Goal: Information Seeking & Learning: Check status

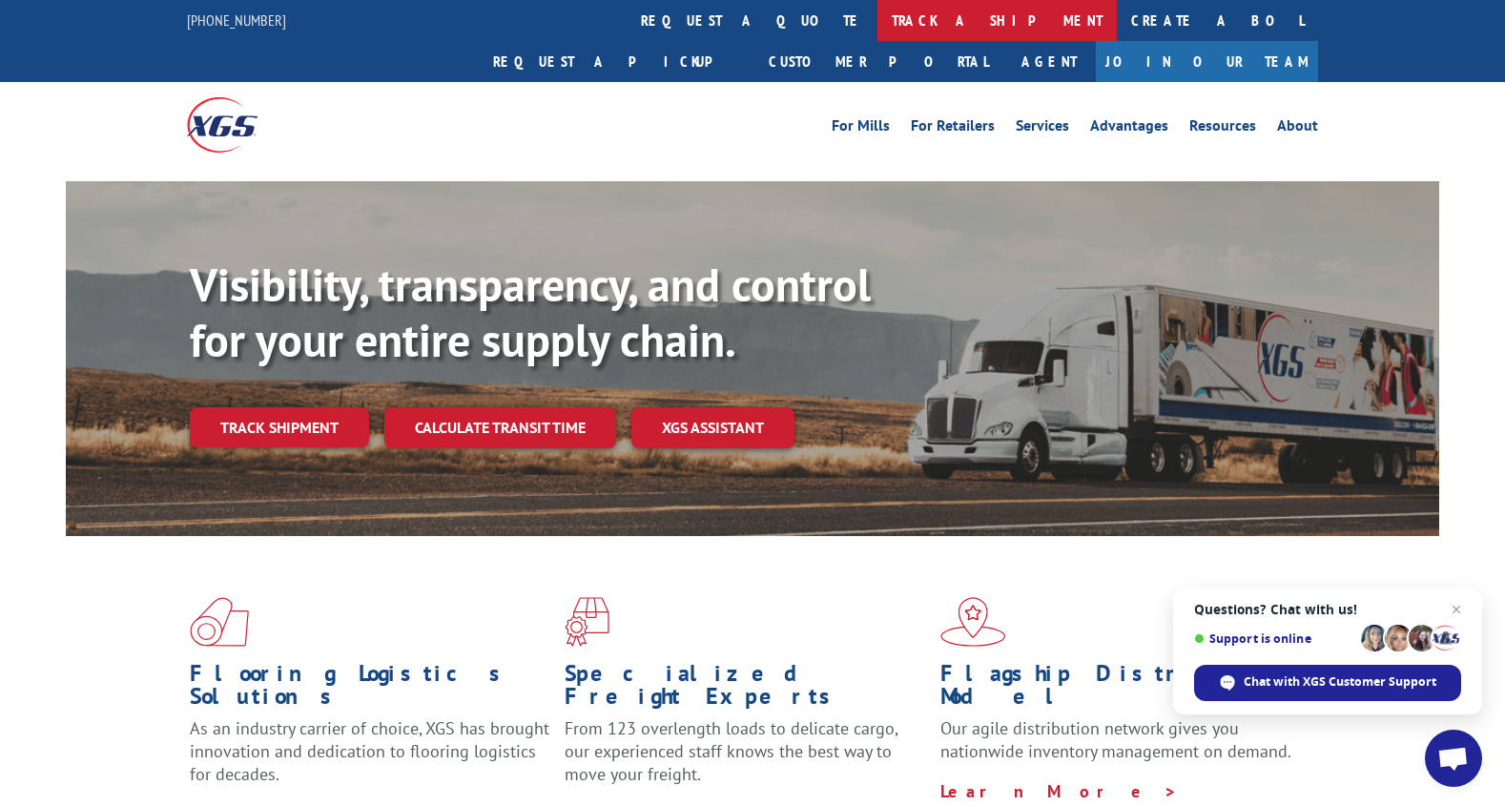
click at [877, 14] on link "track a shipment" at bounding box center [996, 20] width 239 height 41
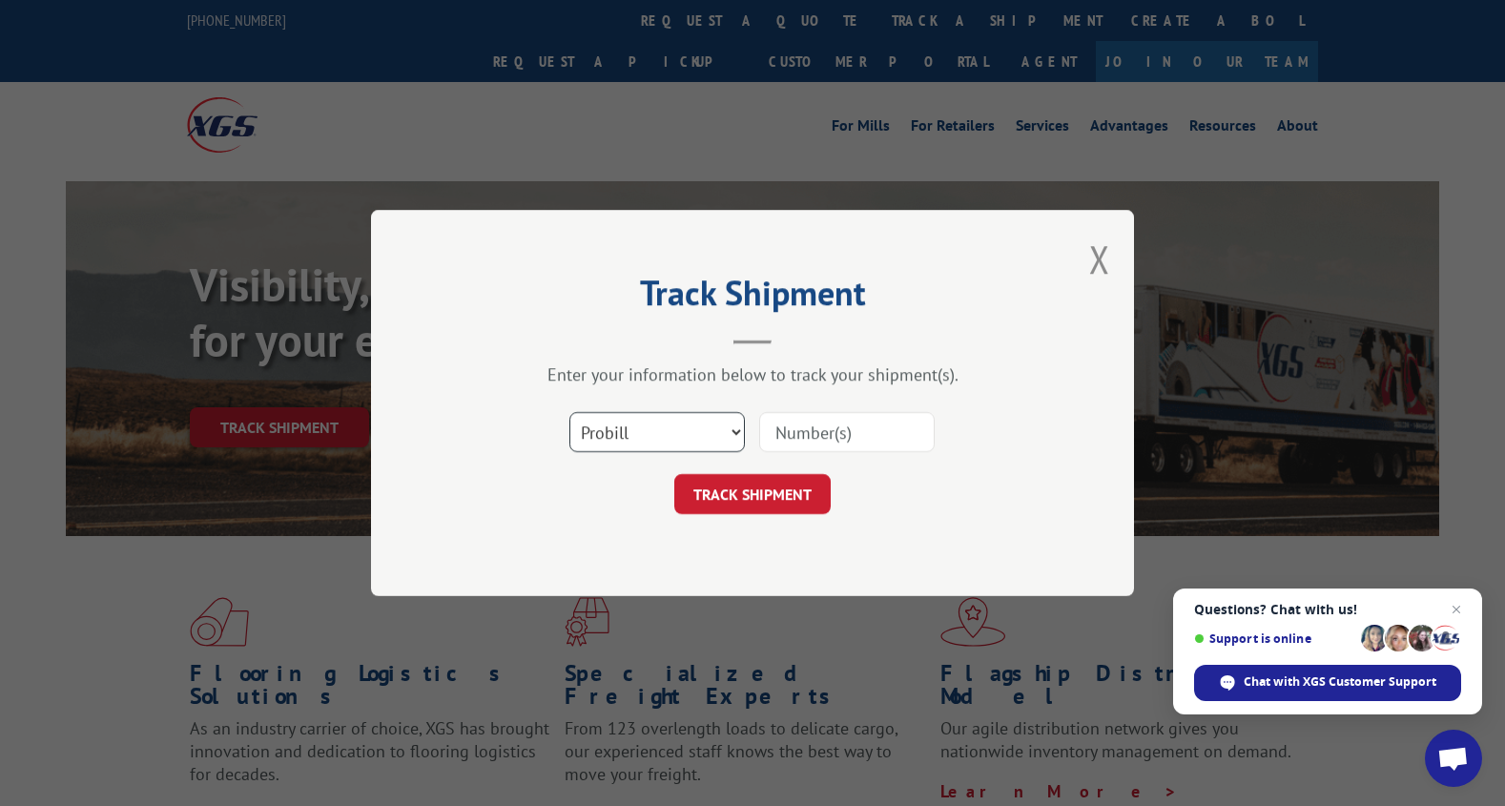
click at [569, 412] on select "Select category... Probill BOL PO" at bounding box center [656, 432] width 175 height 40
select select "bol"
click option "BOL" at bounding box center [0, 0] width 0 height 0
click at [770, 432] on input at bounding box center [846, 432] width 175 height 40
type input "17512928"
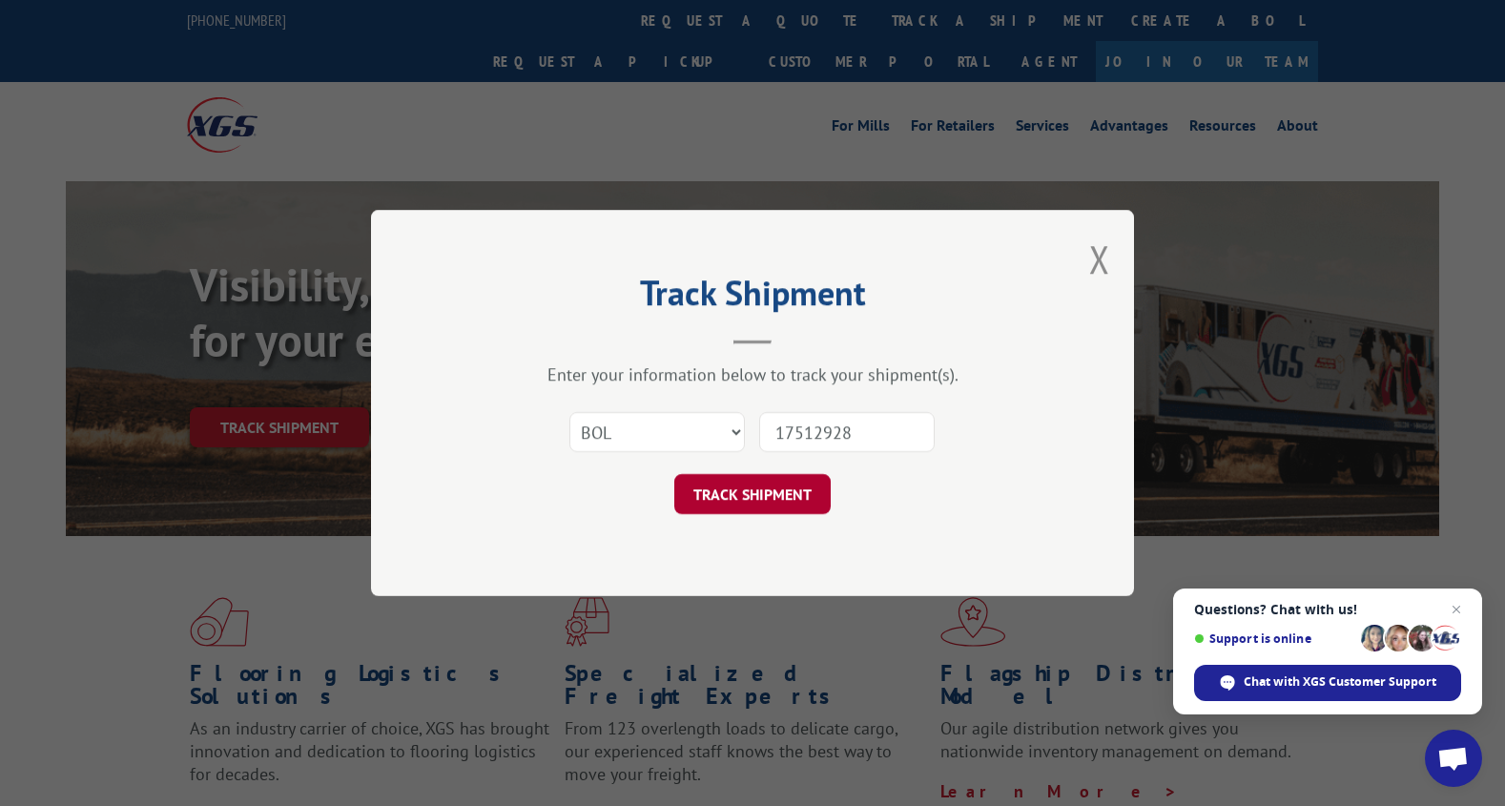
click at [790, 499] on button "TRACK SHIPMENT" at bounding box center [752, 494] width 156 height 40
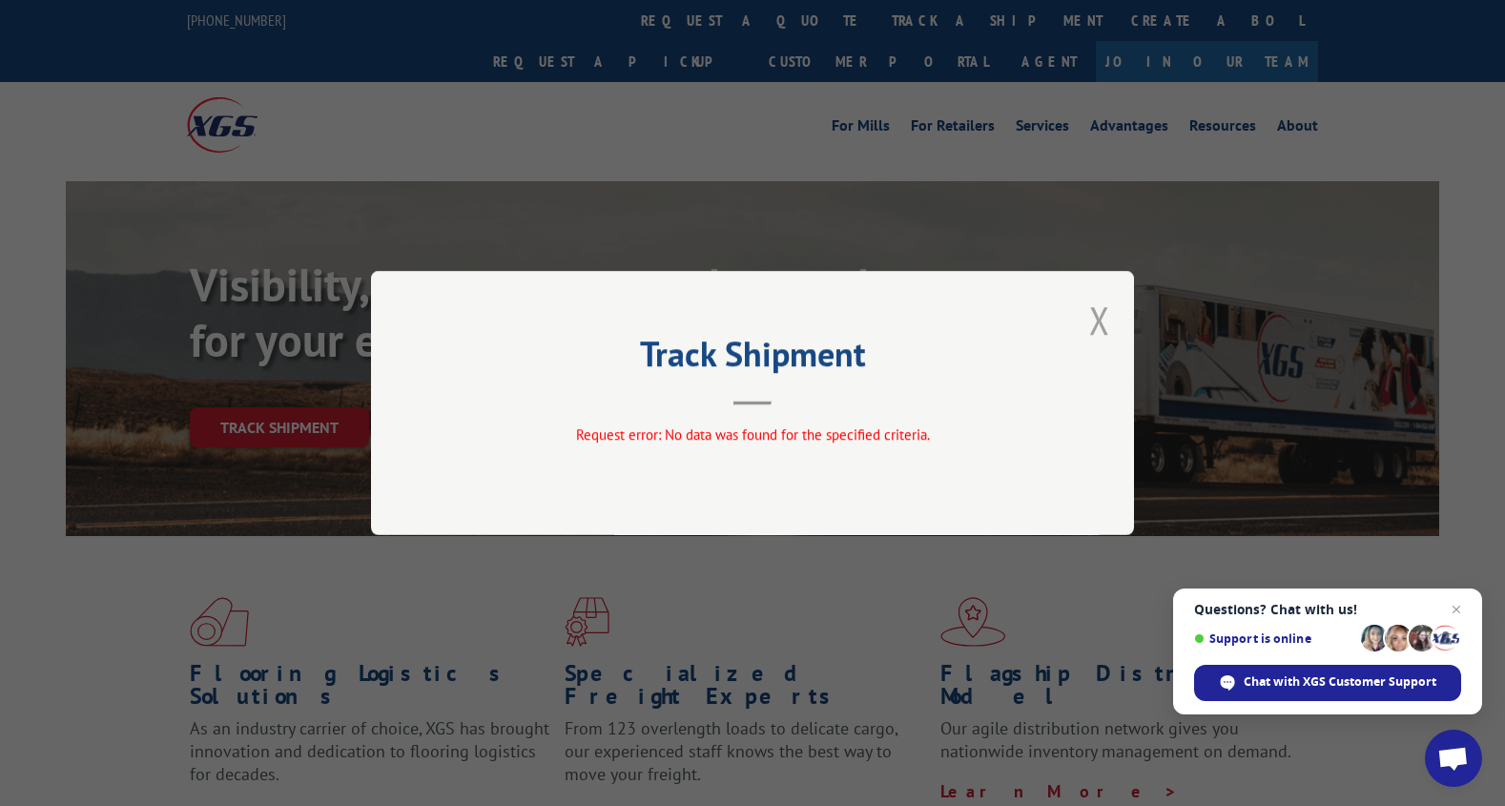
click at [1097, 321] on button "Close modal" at bounding box center [1099, 320] width 21 height 51
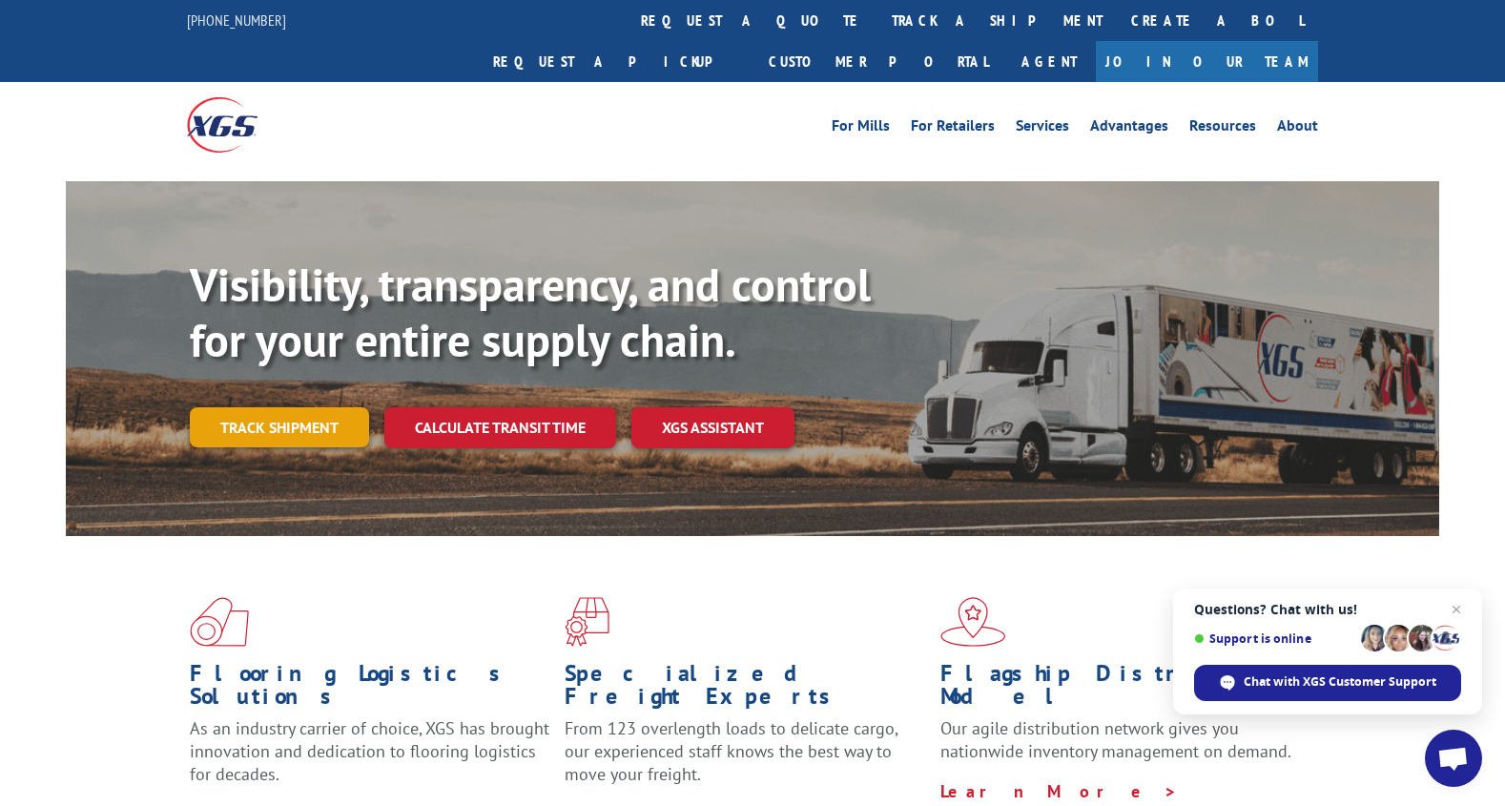
click at [234, 407] on link "Track shipment" at bounding box center [279, 427] width 179 height 40
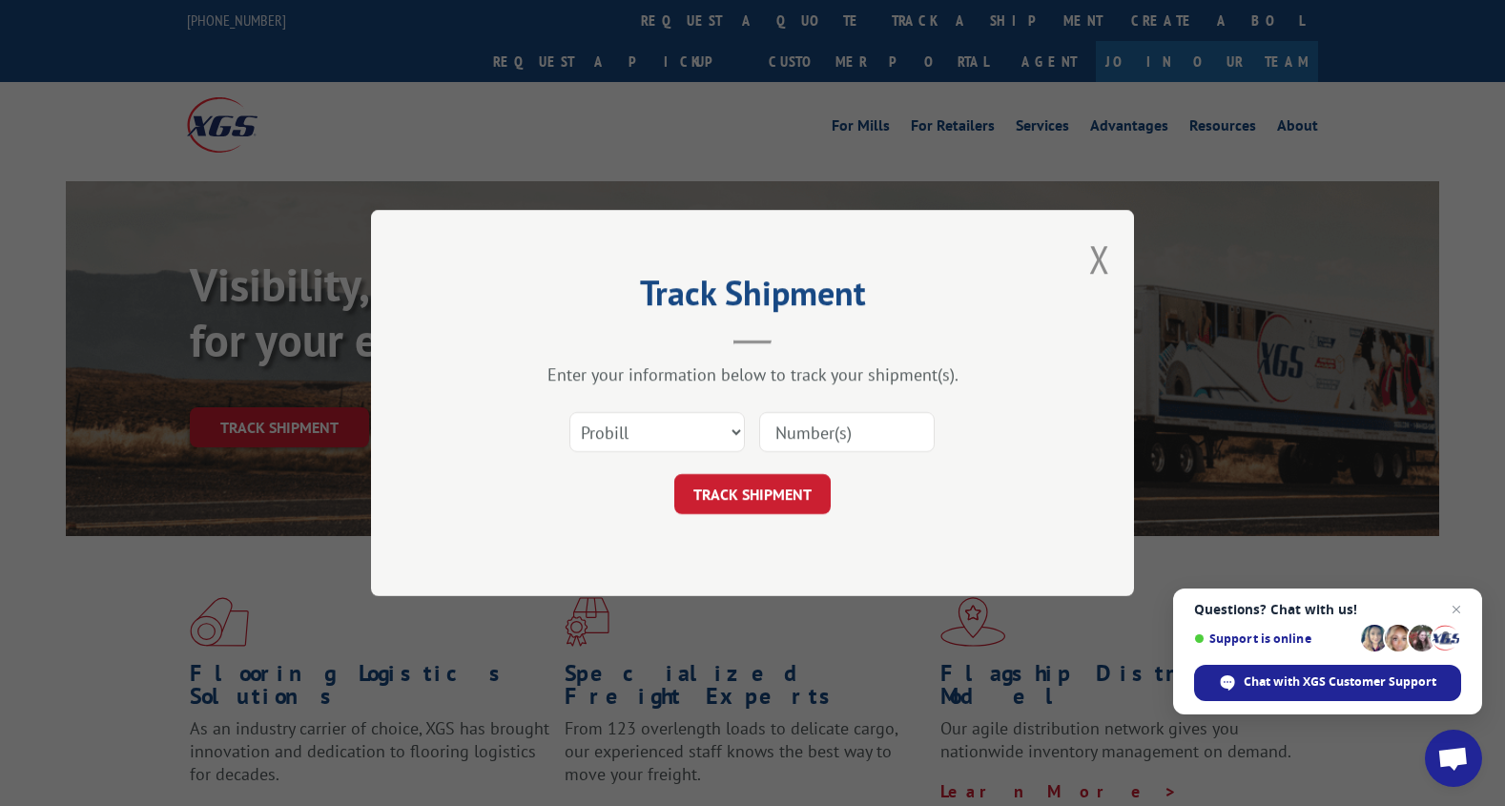
click at [830, 439] on input at bounding box center [846, 432] width 175 height 40
type input "17512928"
click at [764, 488] on button "TRACK SHIPMENT" at bounding box center [752, 494] width 156 height 40
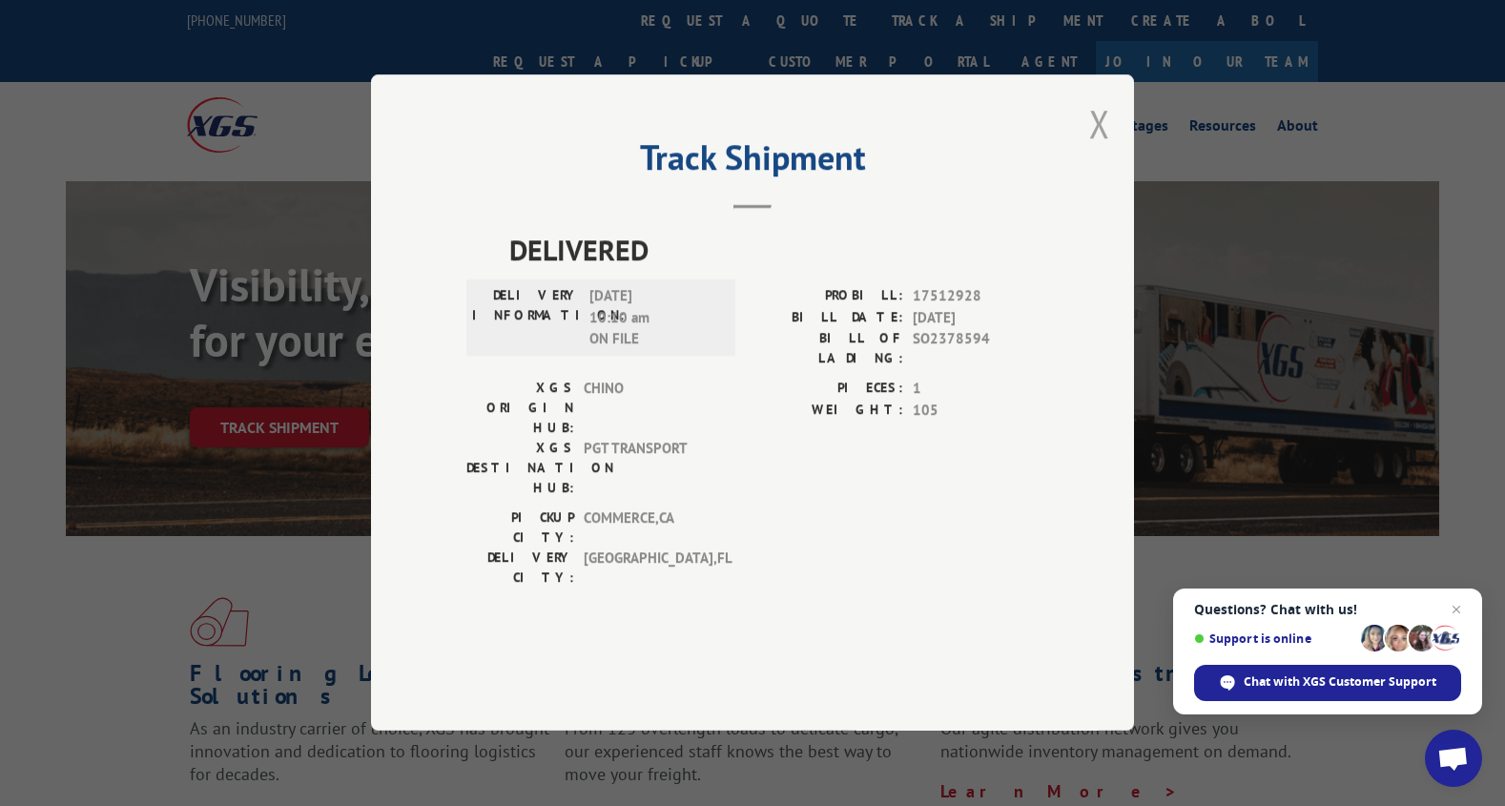
click at [1100, 149] on button "Close modal" at bounding box center [1099, 123] width 21 height 51
